Goal: Task Accomplishment & Management: Complete application form

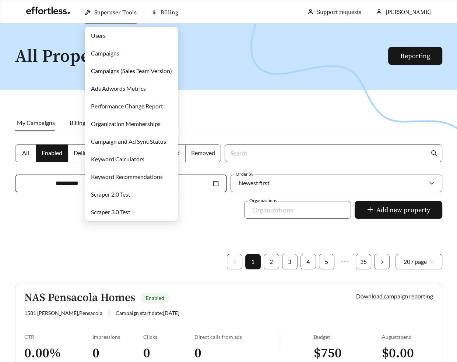
click at [112, 214] on link "Scraper 3.0 Test" at bounding box center [110, 212] width 39 height 7
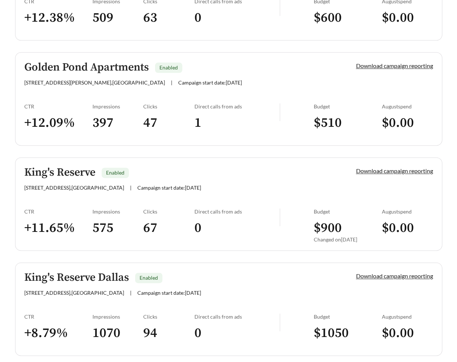
scroll to position [758, 0]
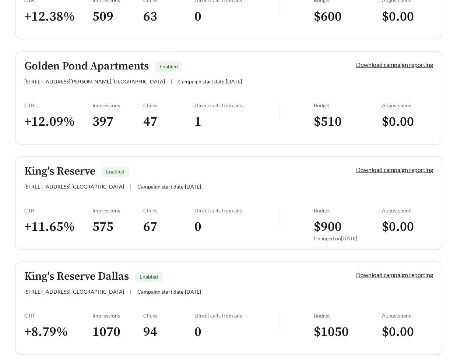
click at [63, 175] on h5 "King's Reserve" at bounding box center [59, 172] width 71 height 12
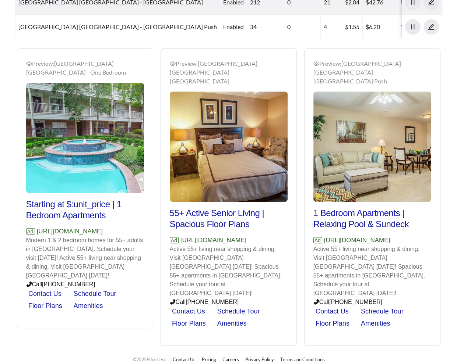
scroll to position [405, 0]
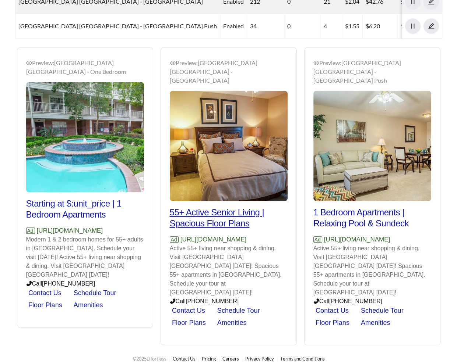
click at [217, 216] on h2 "55+ Active Senior Living | Spacious Floor Plans" at bounding box center [229, 218] width 118 height 22
click at [347, 217] on h2 "1 Bedroom Apartments | Relaxing Pool & Sundeck" at bounding box center [372, 218] width 118 height 22
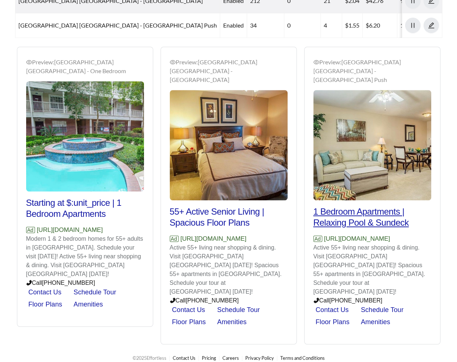
click at [347, 209] on h2 "1 Bedroom Apartments | Relaxing Pool & Sundeck" at bounding box center [372, 217] width 118 height 22
drag, startPoint x: 324, startPoint y: 251, endPoint x: 308, endPoint y: 240, distance: 19.6
click at [308, 240] on div "Preview: King's Reserve Willowbrook - One Bedroom Push 1 Bedroom Apartments | R…" at bounding box center [371, 197] width 135 height 296
copy p "https://www.kingsreservewillowbrook.com"
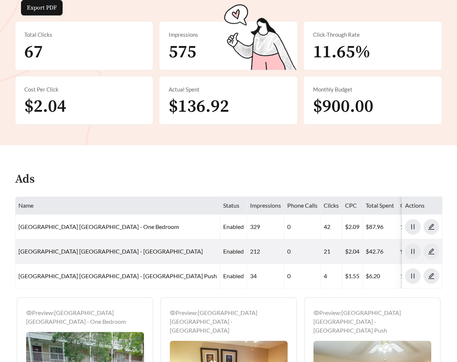
scroll to position [155, 0]
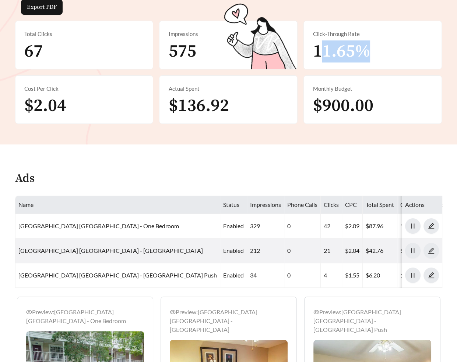
drag, startPoint x: 353, startPoint y: 43, endPoint x: 323, endPoint y: 45, distance: 30.6
click at [323, 45] on span "11.65%" at bounding box center [340, 51] width 57 height 22
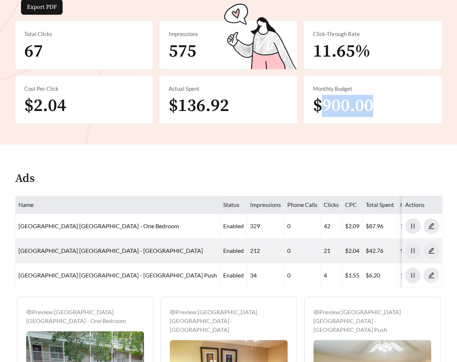
drag, startPoint x: 324, startPoint y: 103, endPoint x: 396, endPoint y: 103, distance: 71.7
click at [396, 103] on div "Monthly Budget $900.00" at bounding box center [373, 100] width 138 height 48
click at [377, 107] on div "Monthly Budget $900.00" at bounding box center [373, 100] width 138 height 48
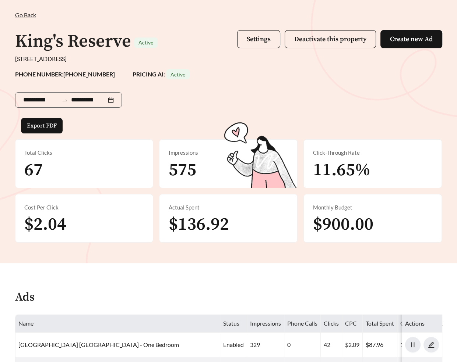
scroll to position [0, 0]
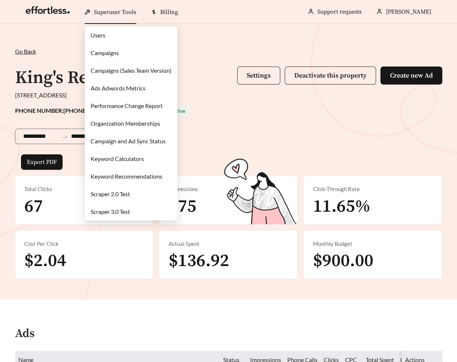
click at [120, 196] on link "Scraper 2.0 Test" at bounding box center [110, 194] width 39 height 7
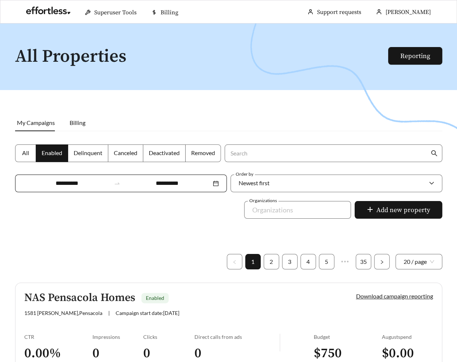
click at [279, 103] on div at bounding box center [228, 205] width 457 height 362
click at [398, 208] on span "Add new property" at bounding box center [403, 210] width 54 height 10
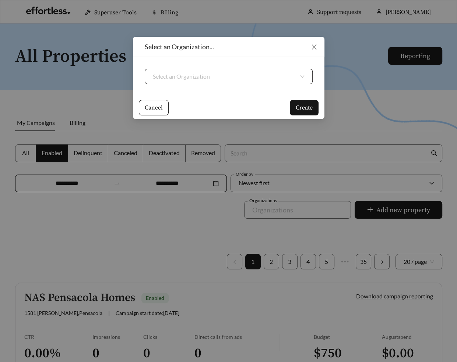
click at [201, 72] on input "search" at bounding box center [226, 76] width 146 height 15
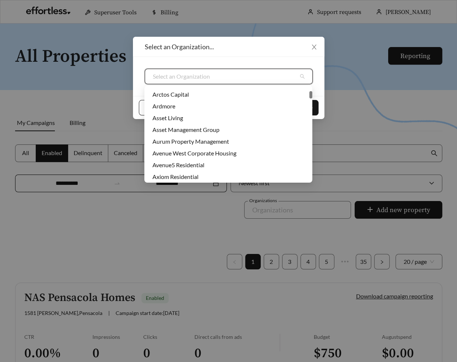
scroll to position [81, 0]
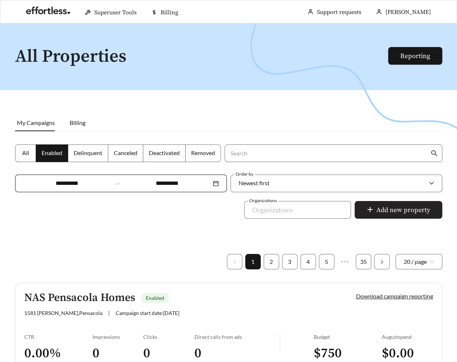
click at [391, 215] on button "Add new property" at bounding box center [398, 210] width 88 height 18
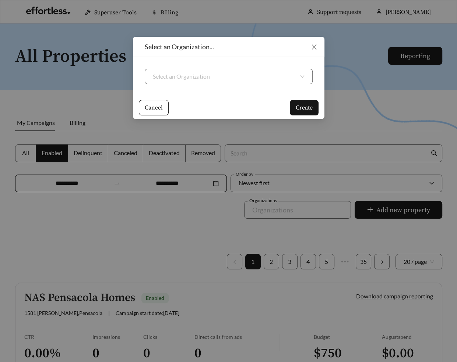
click at [188, 89] on div "Select an Organization" at bounding box center [228, 76] width 191 height 39
click at [188, 76] on input "search" at bounding box center [226, 76] width 146 height 15
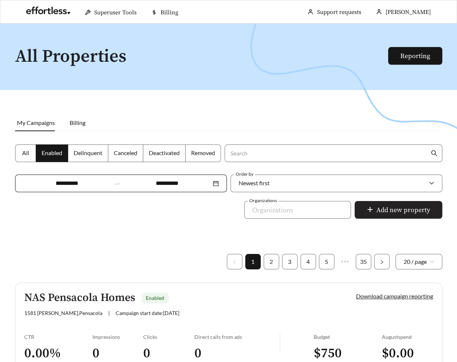
click at [379, 210] on span "Add new property" at bounding box center [403, 210] width 54 height 10
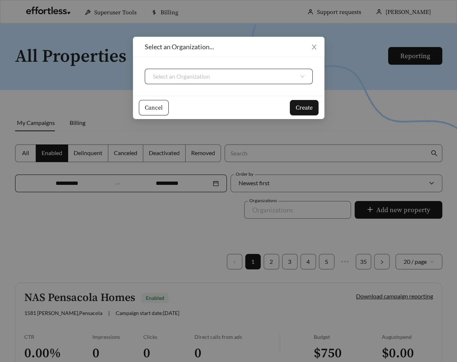
click at [189, 75] on input "search" at bounding box center [226, 76] width 146 height 15
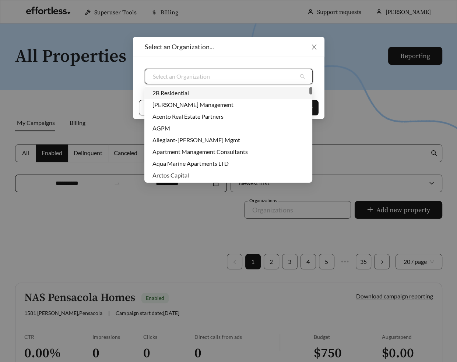
click at [177, 96] on div "2B Residential" at bounding box center [228, 93] width 152 height 8
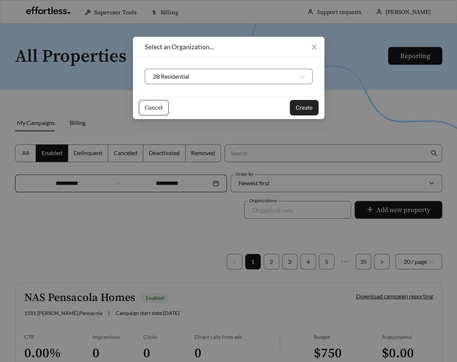
click at [299, 107] on span "Create" at bounding box center [303, 107] width 17 height 9
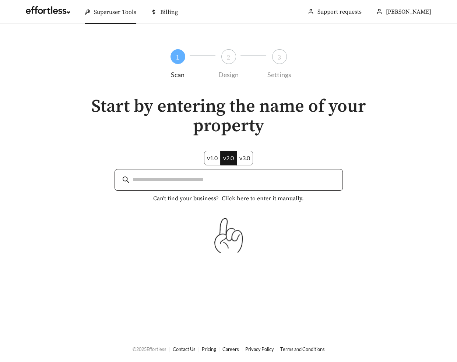
click at [192, 182] on input "search" at bounding box center [233, 180] width 202 height 10
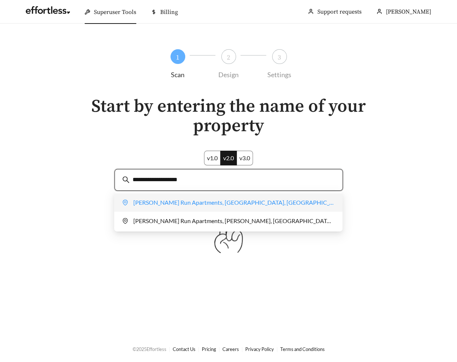
click at [214, 201] on div "[PERSON_NAME] Run Apartments, [GEOGRAPHIC_DATA], [GEOGRAPHIC_DATA], [GEOGRAPHIC…" at bounding box center [228, 202] width 212 height 15
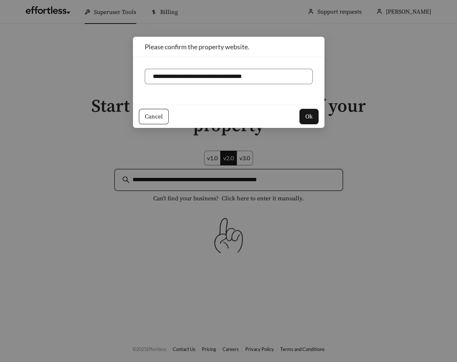
type input "**********"
click at [145, 115] on span "Cancel" at bounding box center [154, 116] width 18 height 9
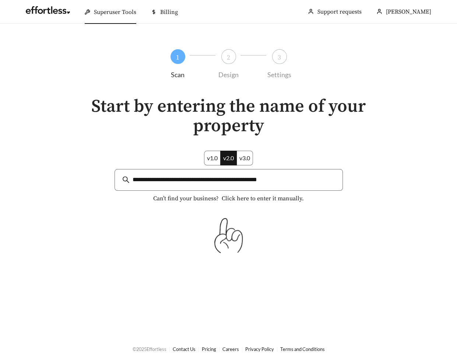
click at [380, 70] on div "**********" at bounding box center [228, 150] width 343 height 253
